Goal: Task Accomplishment & Management: Use online tool/utility

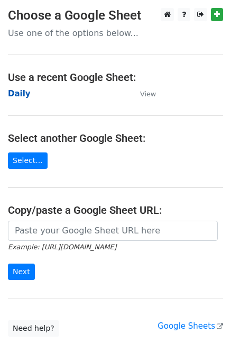
click at [22, 95] on strong "Daily" at bounding box center [19, 94] width 23 height 10
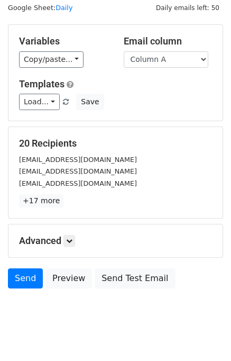
scroll to position [49, 0]
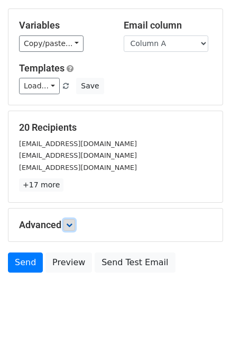
click at [75, 221] on link at bounding box center [69, 225] width 12 height 12
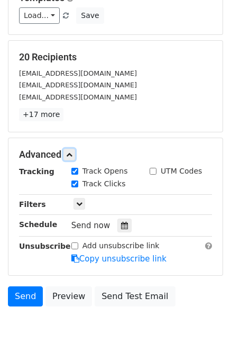
scroll to position [152, 0]
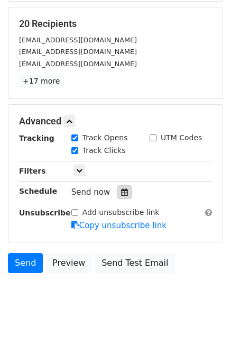
click at [121, 193] on icon at bounding box center [124, 191] width 7 height 7
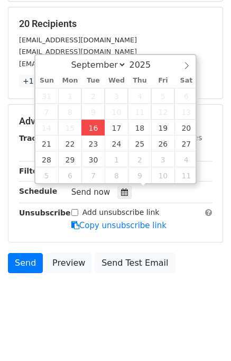
type input "2025-09-16 12:47"
type input "47"
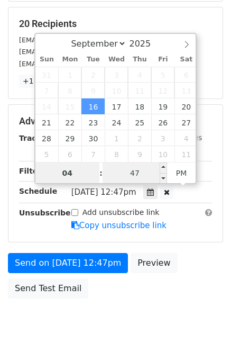
type input "04"
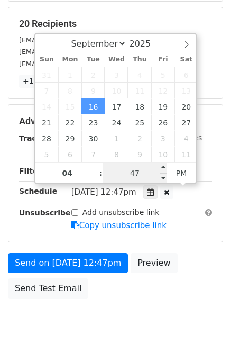
type input "2025-09-16 16:47"
click at [119, 180] on input "47" at bounding box center [135, 172] width 65 height 21
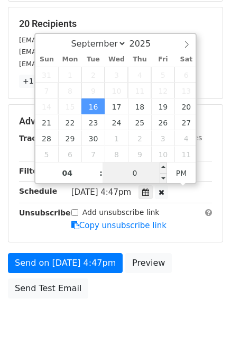
type input "00"
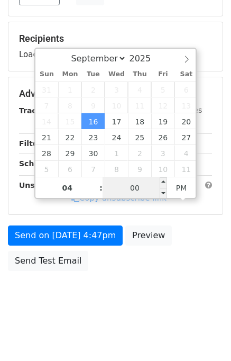
scroll to position [135, 0]
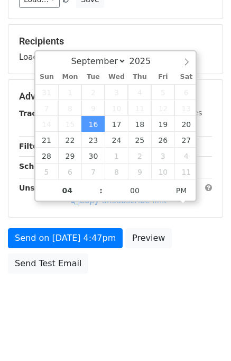
type input "2025-09-16 16:00"
click at [204, 250] on div "Send on Sep 16 at 4:47pm Preview Send Test Email" at bounding box center [115, 253] width 231 height 51
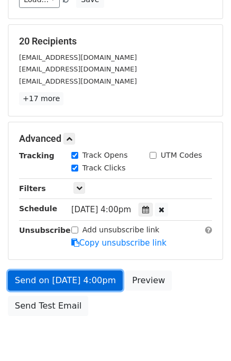
click at [96, 278] on link "Send on Sep 16 at 4:00pm" at bounding box center [65, 280] width 115 height 20
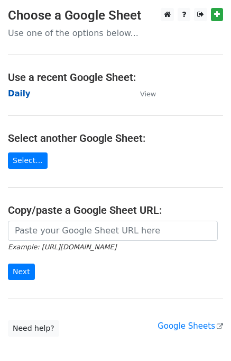
click at [24, 93] on strong "Daily" at bounding box center [19, 94] width 23 height 10
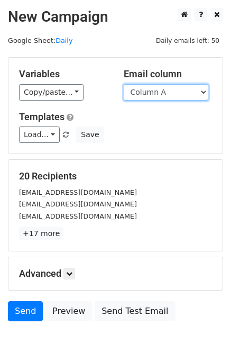
click at [143, 89] on select "Column A Column B Column C Column D Column E" at bounding box center [166, 92] width 85 height 16
select select "Column B"
click at [124, 84] on select "Column A Column B Column C Column D Column E" at bounding box center [166, 92] width 85 height 16
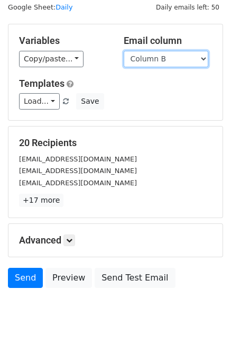
scroll to position [49, 0]
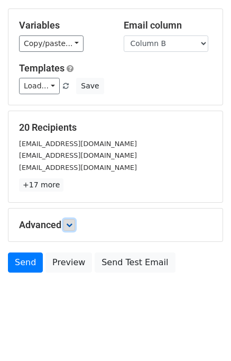
click at [72, 222] on icon at bounding box center [69, 225] width 6 height 6
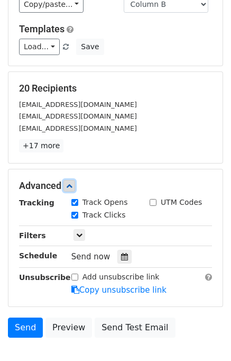
scroll to position [135, 0]
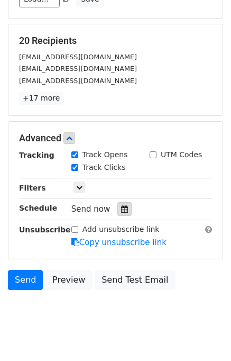
click at [121, 207] on icon at bounding box center [124, 208] width 7 height 7
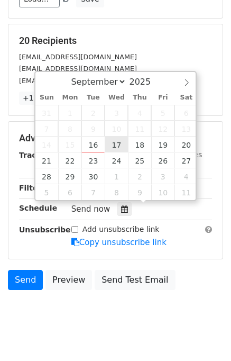
type input "2025-09-17 12:00"
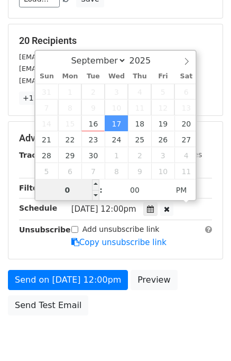
type input "05"
type input "2025-09-17 17:00"
click at [197, 286] on div "Send on Sep 17 at 12:00pm Preview Send Test Email" at bounding box center [115, 295] width 231 height 51
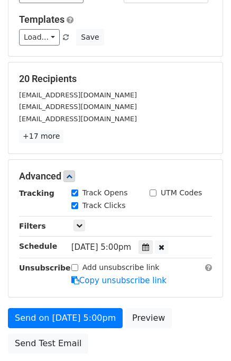
scroll to position [159, 0]
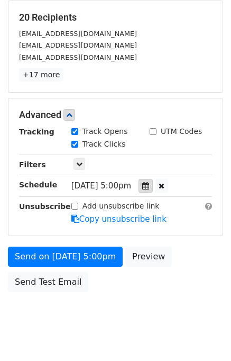
click at [153, 182] on div at bounding box center [146, 186] width 14 height 14
click at [189, 273] on div "Send on Sep 17 at 5:00pm Preview Send Test Email" at bounding box center [115, 271] width 231 height 51
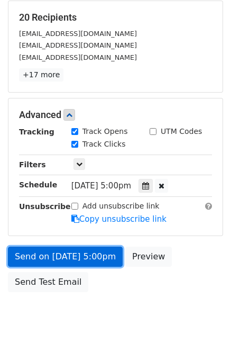
click at [82, 252] on link "Send on Sep 17 at 5:00pm" at bounding box center [65, 256] width 115 height 20
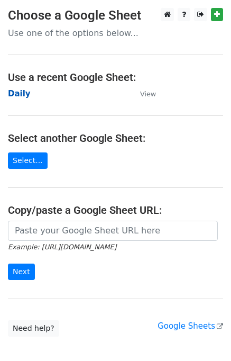
click at [15, 98] on strong "Daily" at bounding box center [19, 94] width 23 height 10
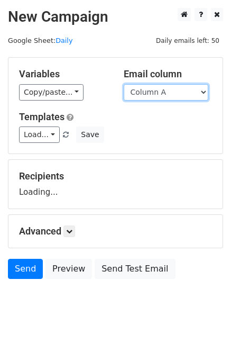
click at [195, 90] on select "Column A Column B Column C Column D Column E" at bounding box center [166, 92] width 85 height 16
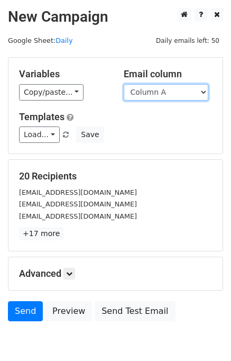
select select "Column C"
click at [124, 84] on select "Column A Column B Column C Column D Column E" at bounding box center [166, 92] width 85 height 16
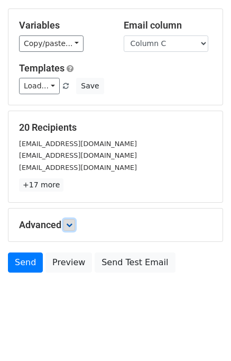
click at [69, 225] on icon at bounding box center [69, 225] width 6 height 6
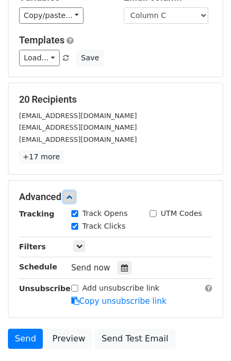
scroll to position [124, 0]
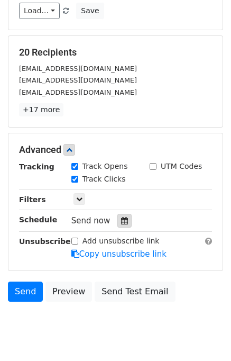
click at [121, 220] on icon at bounding box center [124, 220] width 7 height 7
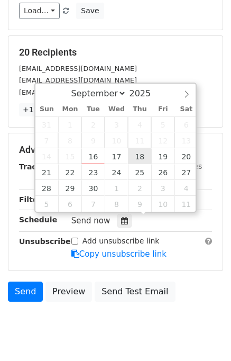
type input "2025-09-18 12:00"
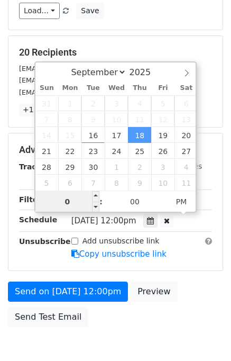
type input "06"
type input "2025-09-18 18:00"
click at [198, 290] on div "Send on Sep 18 at 12:00pm Preview Send Test Email" at bounding box center [115, 306] width 231 height 51
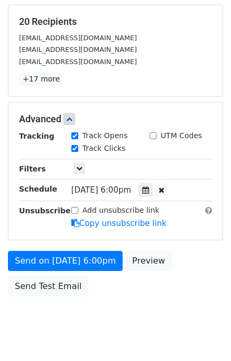
scroll to position [177, 0]
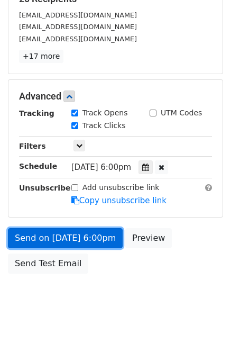
click at [66, 233] on link "Send on Sep 18 at 6:00pm" at bounding box center [65, 238] width 115 height 20
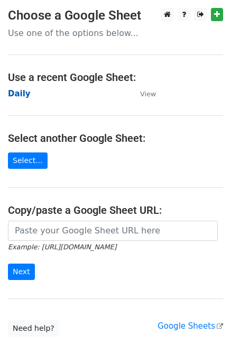
click at [23, 91] on strong "Daily" at bounding box center [19, 94] width 23 height 10
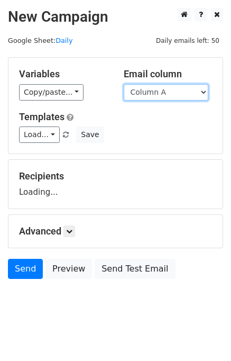
click at [163, 88] on select "Column A Column B Column C Column D Column E" at bounding box center [166, 92] width 85 height 16
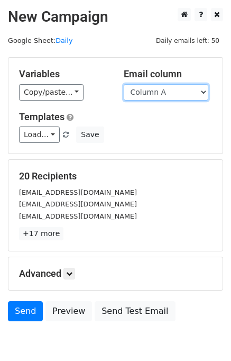
click at [159, 92] on select "Column A Column B Column C Column D Column E" at bounding box center [166, 92] width 85 height 16
select select "Column D"
click at [124, 84] on select "Column A Column B Column C Column D Column E" at bounding box center [166, 92] width 85 height 16
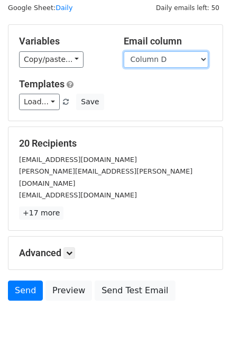
scroll to position [49, 0]
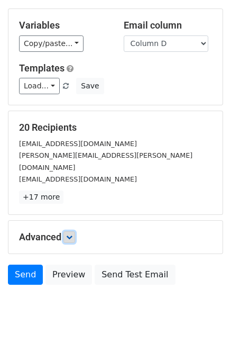
click at [75, 231] on link at bounding box center [69, 237] width 12 height 12
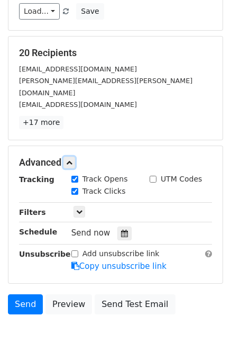
scroll to position [144, 0]
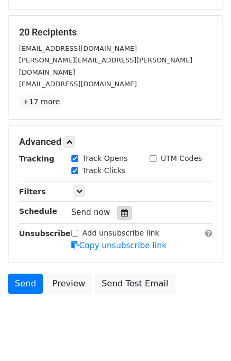
click at [121, 209] on icon at bounding box center [124, 212] width 7 height 7
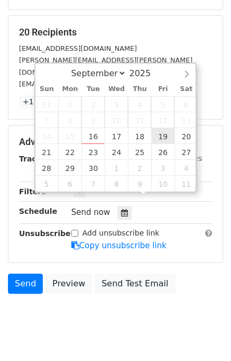
type input "2025-09-19 12:00"
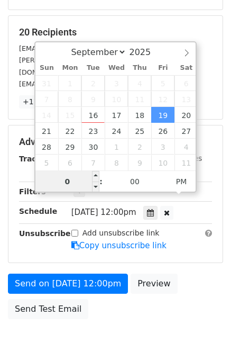
type input "07"
type input "2025-09-19 19:00"
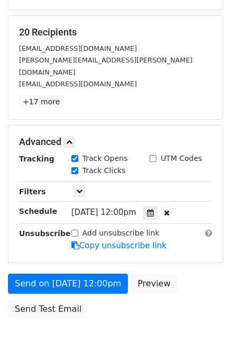
click at [191, 276] on div "Send on Sep 19 at 12:00pm Preview Send Test Email" at bounding box center [115, 298] width 231 height 51
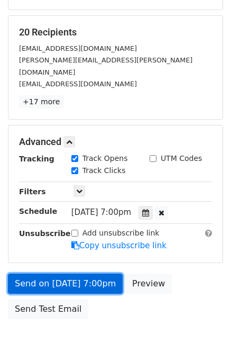
click at [89, 273] on link "Send on Sep 19 at 7:00pm" at bounding box center [65, 283] width 115 height 20
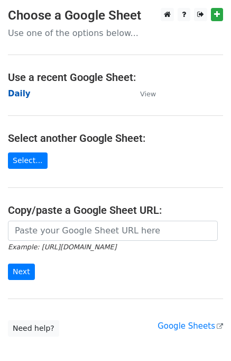
click at [21, 96] on strong "Daily" at bounding box center [19, 94] width 23 height 10
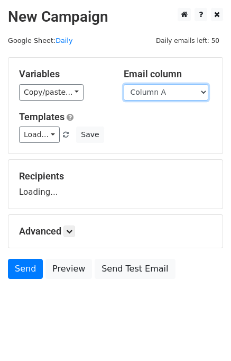
click at [165, 91] on select "Column A Column B Column C Column D Column E" at bounding box center [166, 92] width 85 height 16
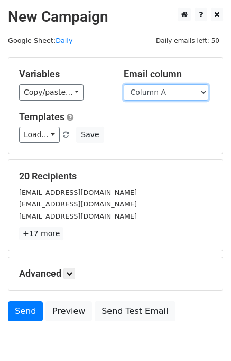
click at [159, 93] on select "Column A Column B Column C Column D Column E" at bounding box center [166, 92] width 85 height 16
select select "Column E"
click at [124, 84] on select "Column A Column B Column C Column D Column E" at bounding box center [166, 92] width 85 height 16
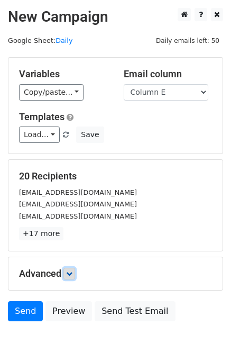
click at [72, 270] on icon at bounding box center [69, 273] width 6 height 6
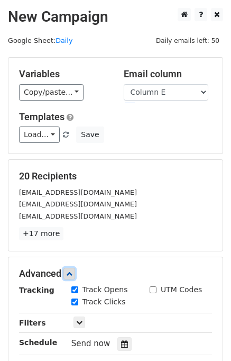
scroll to position [131, 0]
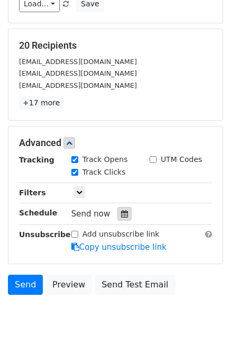
click at [117, 209] on div at bounding box center [124, 214] width 14 height 14
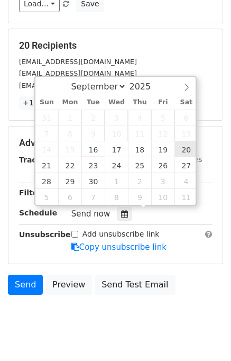
type input "2025-09-20 12:00"
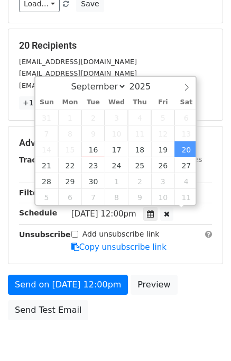
scroll to position [0, 0]
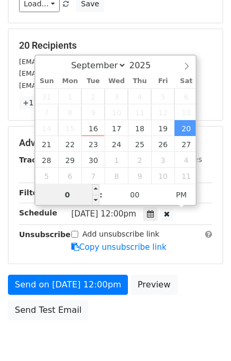
type input "08"
type input "2025-09-20 20:00"
click at [199, 288] on div "Send on Sep 20 at 12:00pm Preview Send Test Email" at bounding box center [115, 299] width 231 height 51
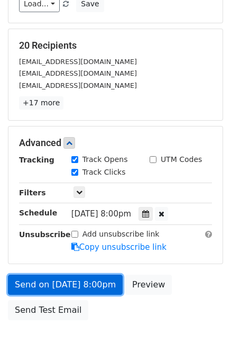
click at [91, 282] on link "Send on Sep 20 at 8:00pm" at bounding box center [65, 284] width 115 height 20
